Goal: Manage account settings

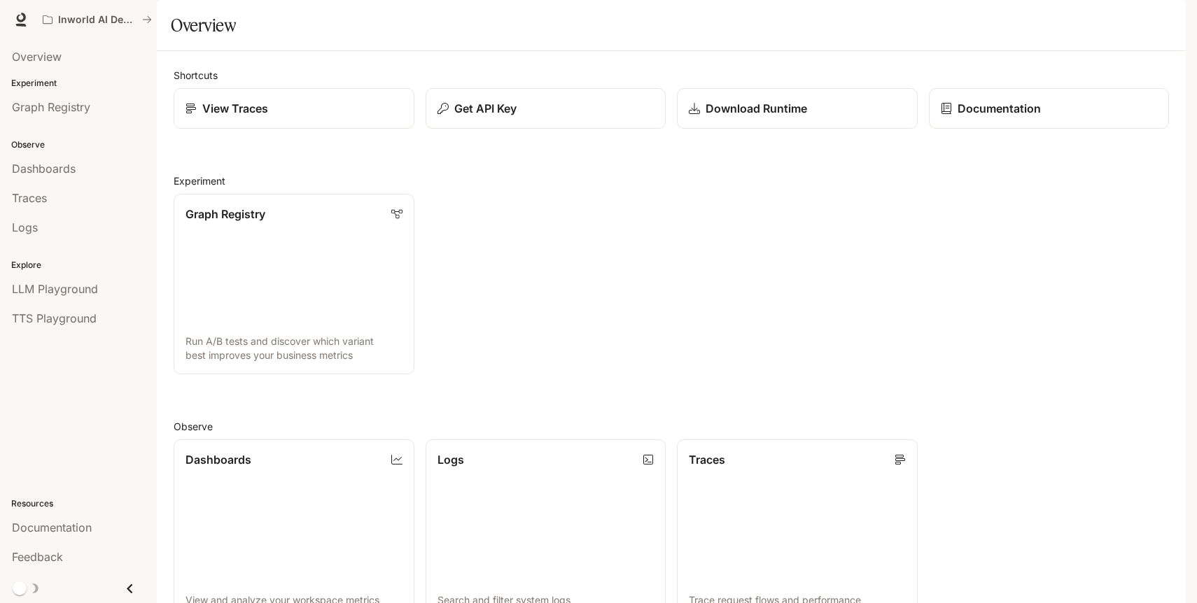
click at [1169, 20] on img "button" at bounding box center [1166, 20] width 20 height 20
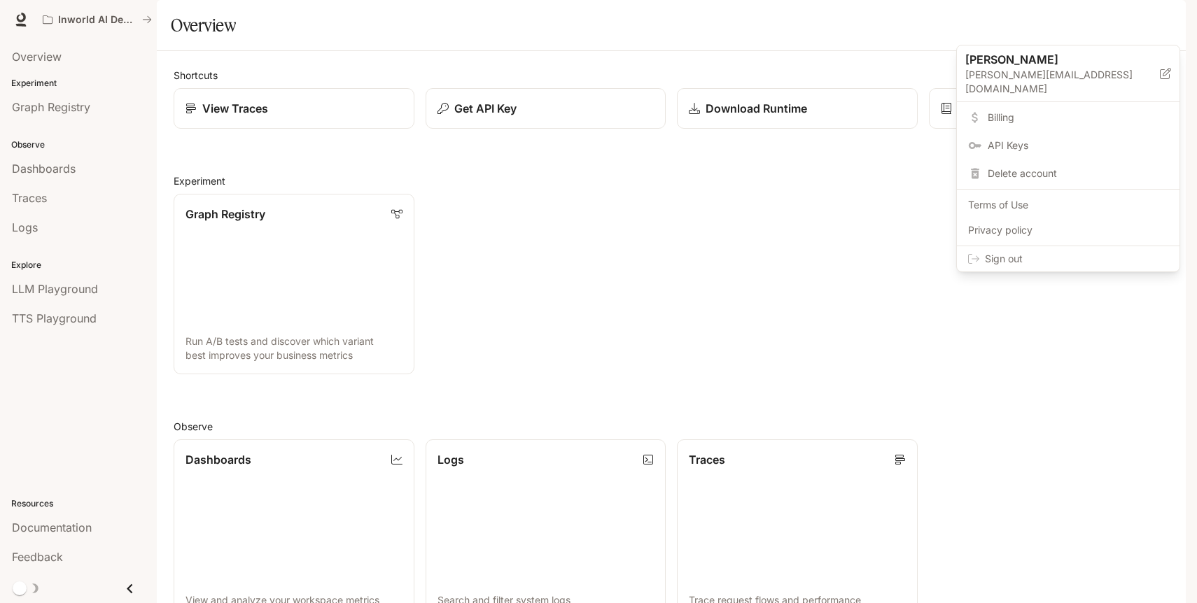
click at [1011, 111] on span "Billing" at bounding box center [1078, 118] width 181 height 14
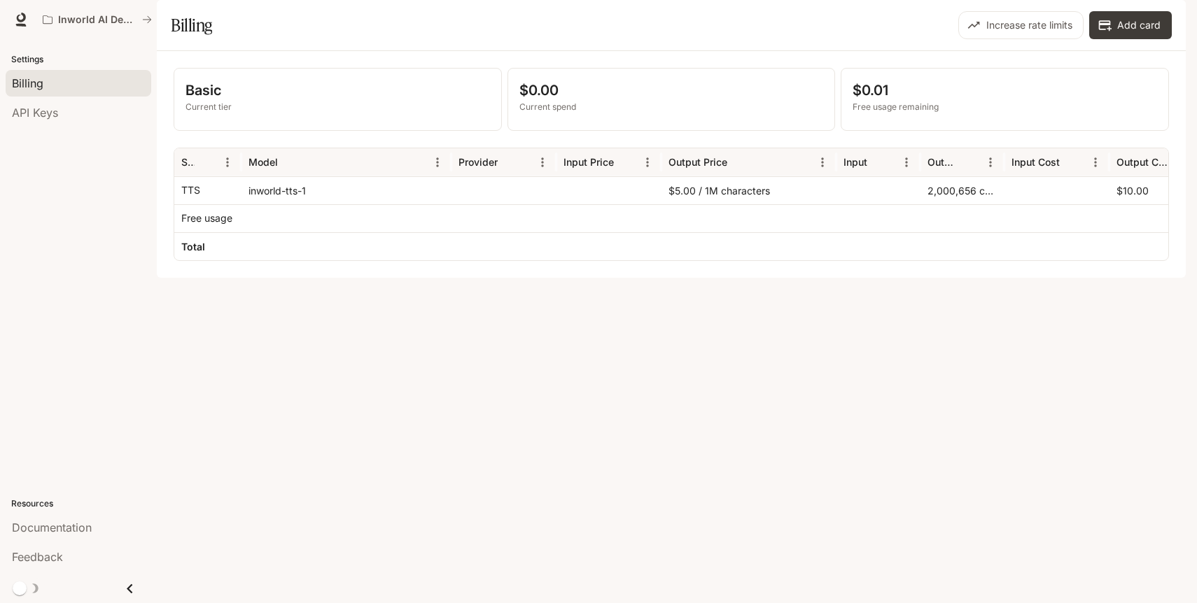
click at [568, 278] on div "Basic Current tier $0.00 Current spend $0.01 Free usage remaining Service Model…" at bounding box center [671, 164] width 1029 height 227
click at [1030, 39] on button "Increase rate limits" at bounding box center [1020, 25] width 125 height 28
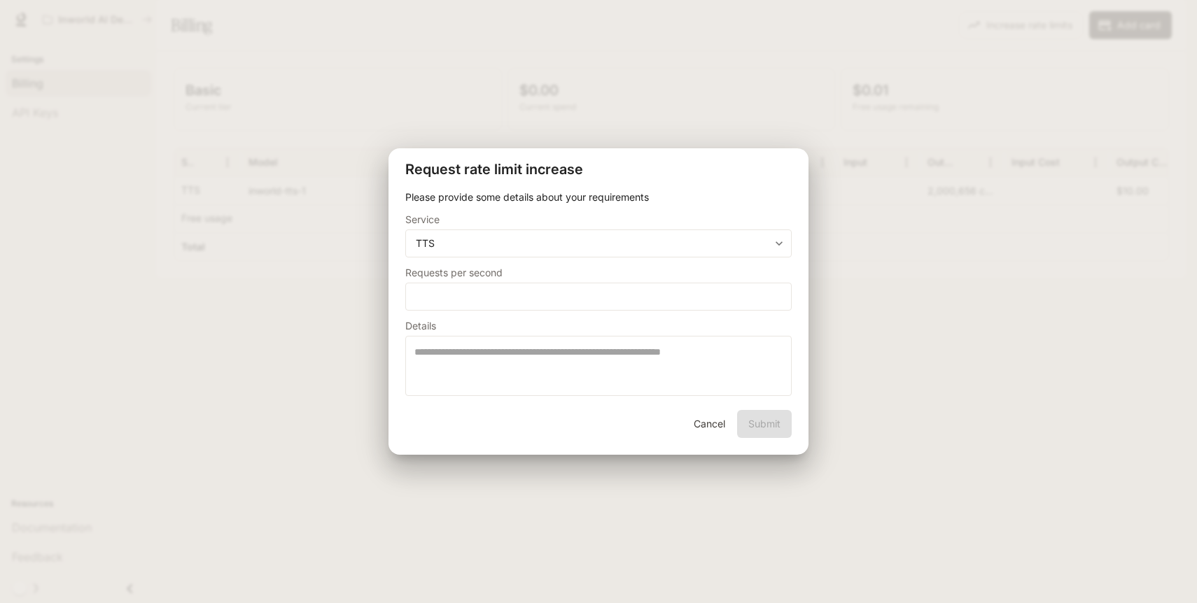
click at [720, 423] on button "Cancel" at bounding box center [709, 424] width 45 height 28
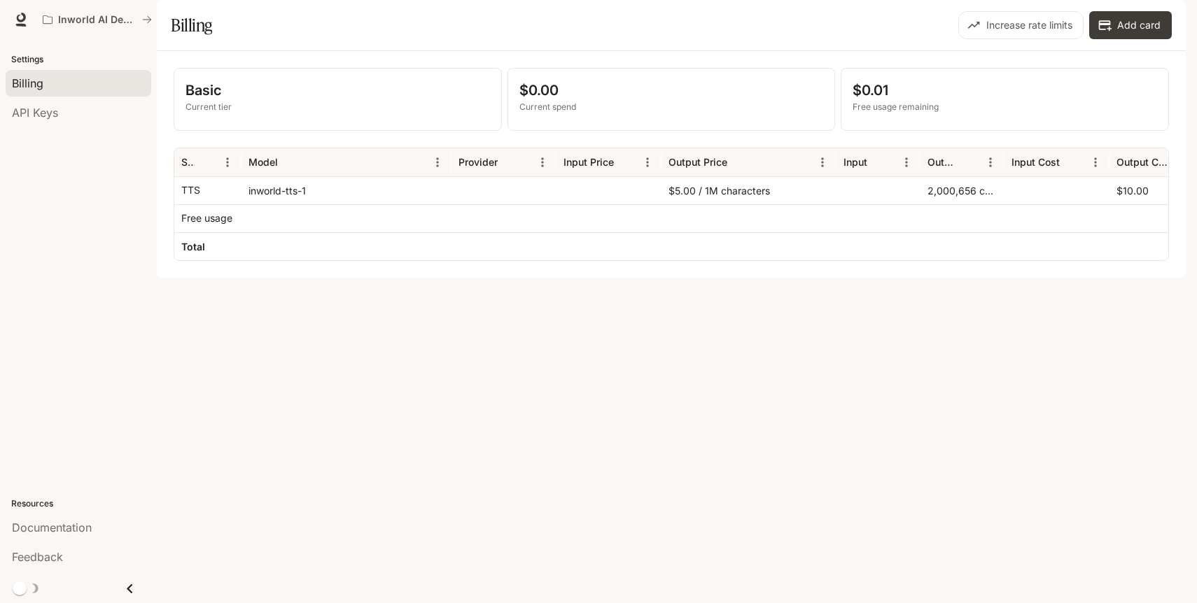
click at [898, 278] on div "Basic Current tier $0.00 Current spend $0.01 Free usage remaining Service Model…" at bounding box center [671, 164] width 1029 height 227
click at [944, 278] on div "Basic Current tier $0.00 Current spend $0.01 Free usage remaining Service Model…" at bounding box center [671, 164] width 1029 height 227
